Goal: Transaction & Acquisition: Purchase product/service

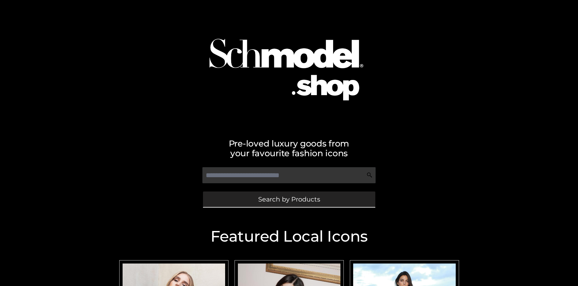
click at [289, 199] on span "Search by Products" at bounding box center [289, 199] width 62 height 6
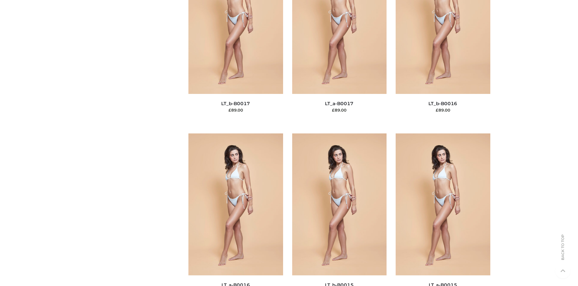
scroll to position [2037, 0]
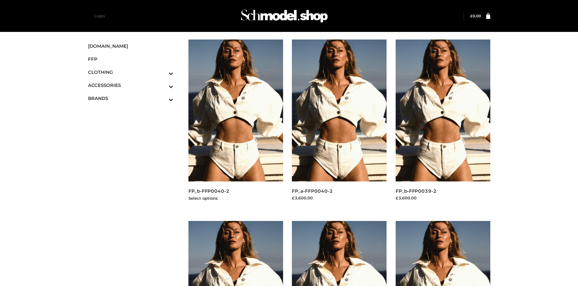
click at [236, 124] on img at bounding box center [235, 110] width 95 height 142
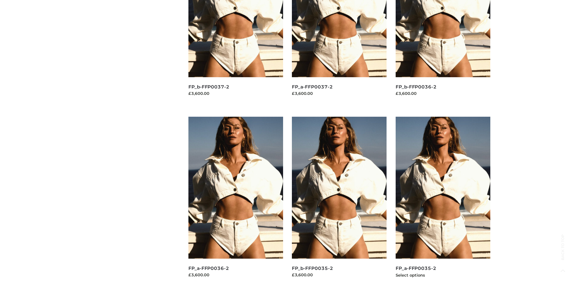
click at [443, 201] on img at bounding box center [443, 188] width 95 height 142
click at [339, 201] on img at bounding box center [339, 188] width 95 height 142
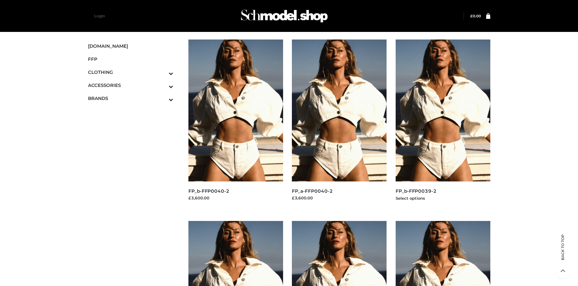
click at [443, 124] on img at bounding box center [443, 110] width 95 height 142
click at [163, 85] on icon "Toggle Submenu" at bounding box center [139, 86] width 68 height 7
click at [134, 95] on span "BAGS" at bounding box center [134, 98] width 80 height 7
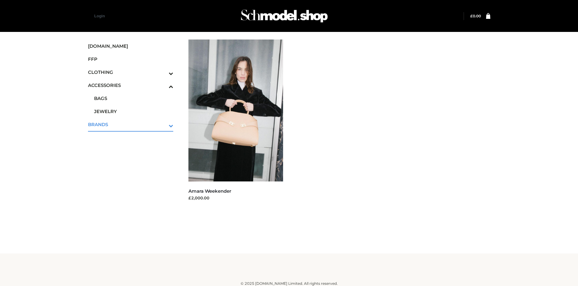
click at [163, 124] on icon "Toggle Submenu" at bounding box center [139, 125] width 68 height 7
click at [134, 124] on span "PARKERSMITH" at bounding box center [134, 124] width 80 height 7
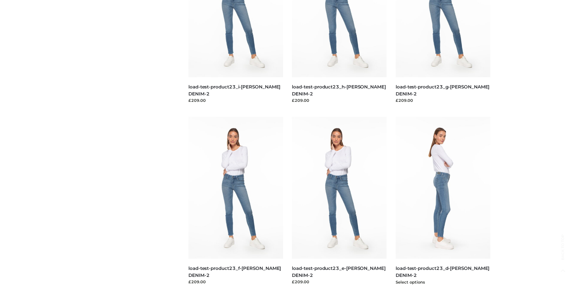
click at [443, 201] on img at bounding box center [443, 188] width 95 height 142
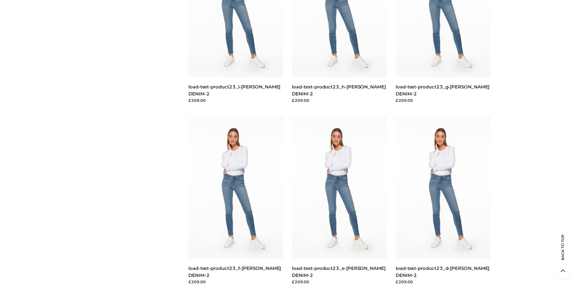
scroll to position [467, 0]
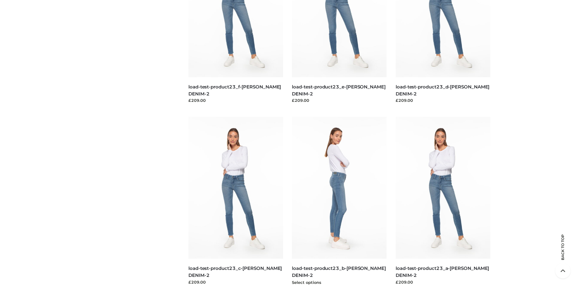
click at [339, 201] on img at bounding box center [339, 188] width 95 height 142
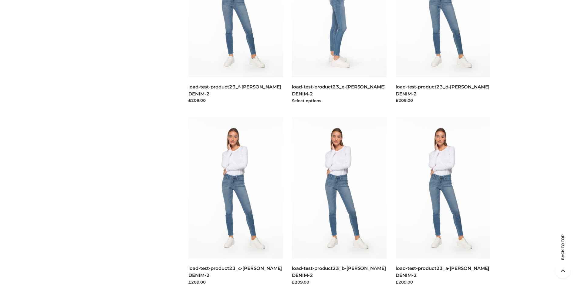
scroll to position [286, 0]
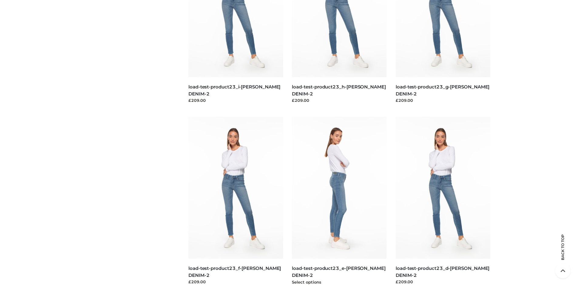
click at [339, 201] on img at bounding box center [339, 188] width 95 height 142
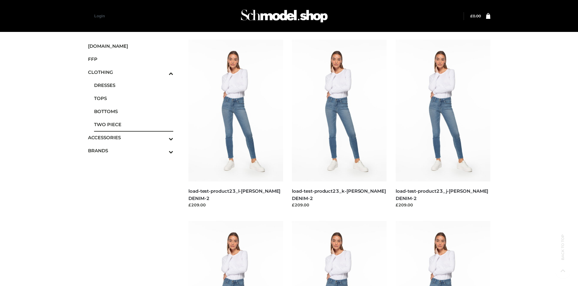
click at [134, 124] on span "TWO PIECE" at bounding box center [134, 124] width 80 height 7
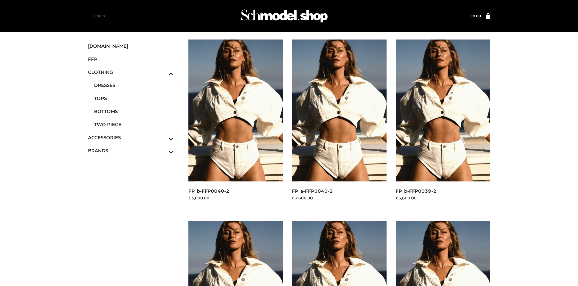
scroll to position [467, 0]
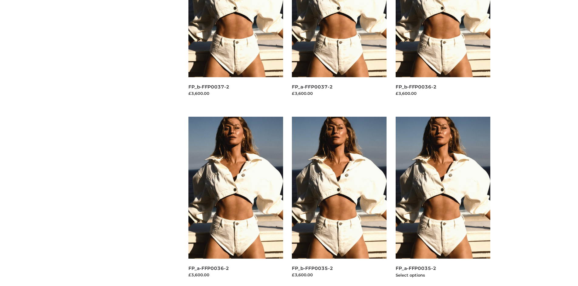
click at [443, 201] on img at bounding box center [443, 188] width 95 height 142
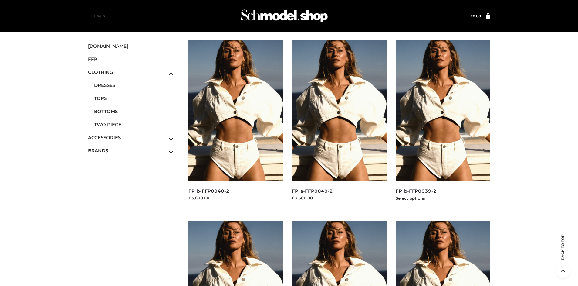
click at [443, 124] on img at bounding box center [443, 110] width 95 height 142
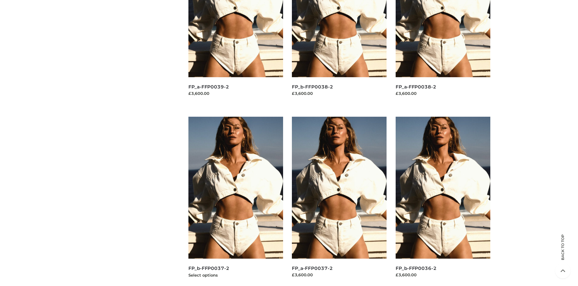
click at [236, 201] on img at bounding box center [235, 188] width 95 height 142
click at [339, 201] on img at bounding box center [339, 188] width 95 height 142
